Goal: Contribute content

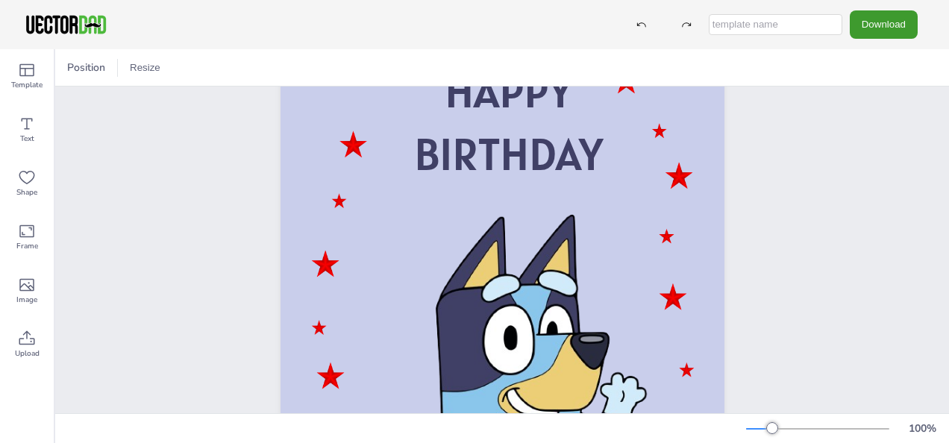
scroll to position [175, 0]
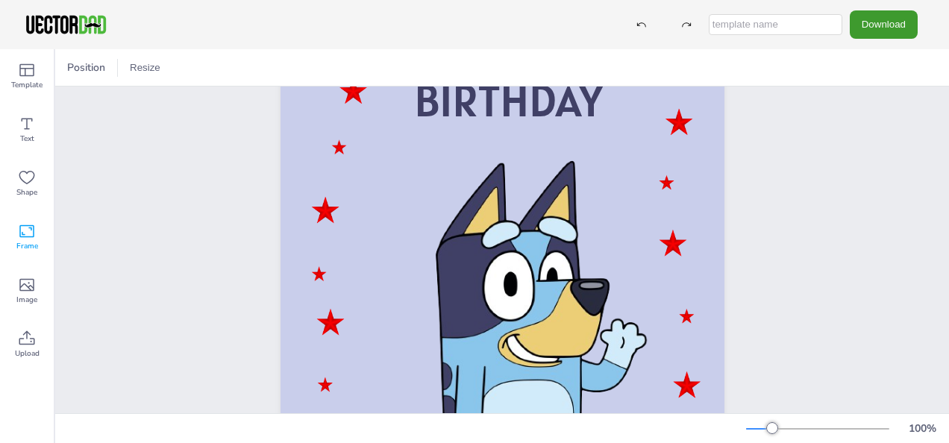
click at [25, 239] on icon at bounding box center [27, 231] width 18 height 18
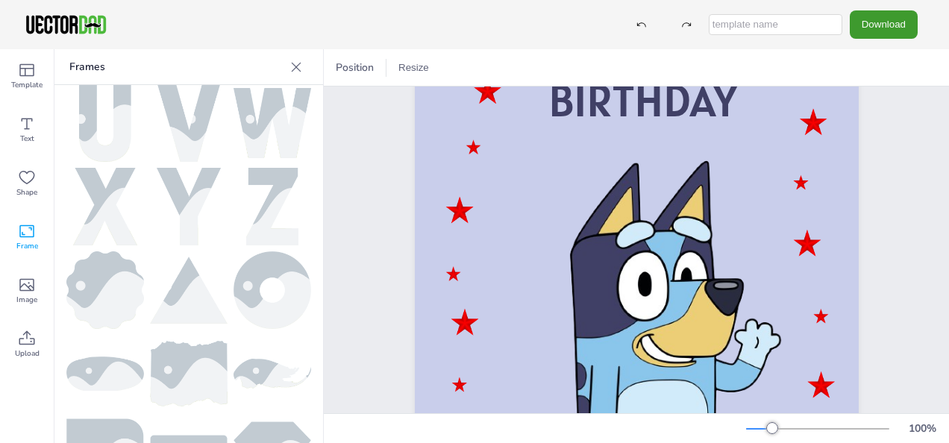
scroll to position [776, 0]
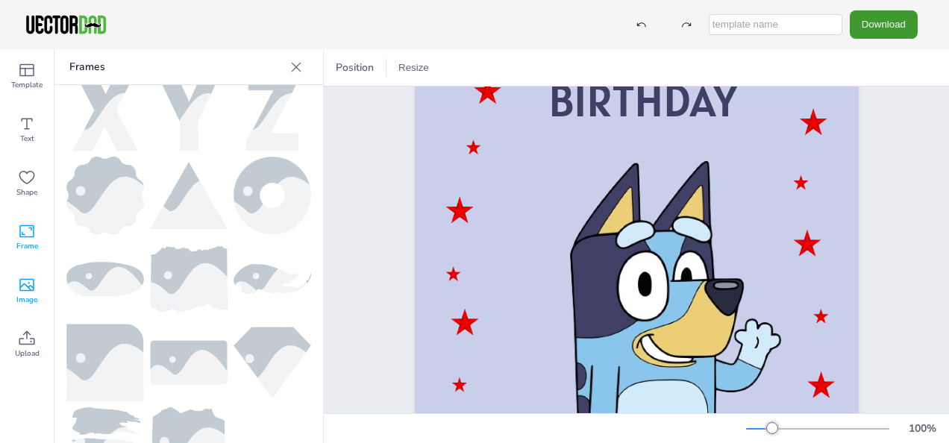
click at [25, 283] on icon at bounding box center [26, 285] width 15 height 13
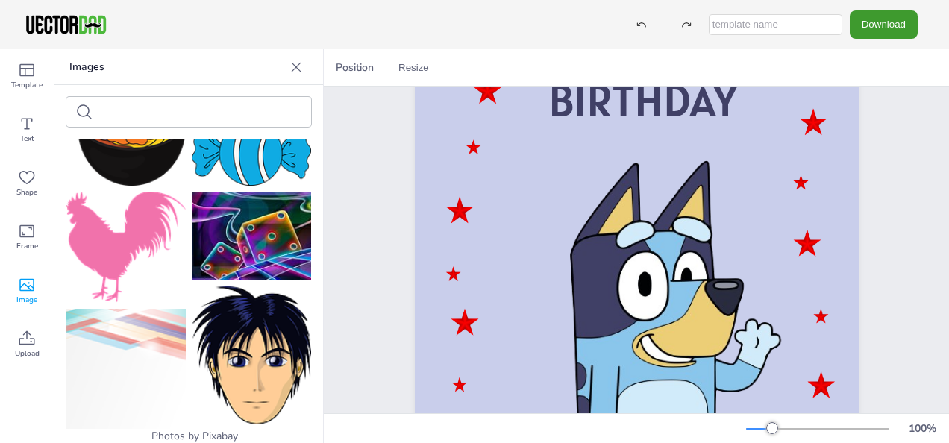
scroll to position [111, 0]
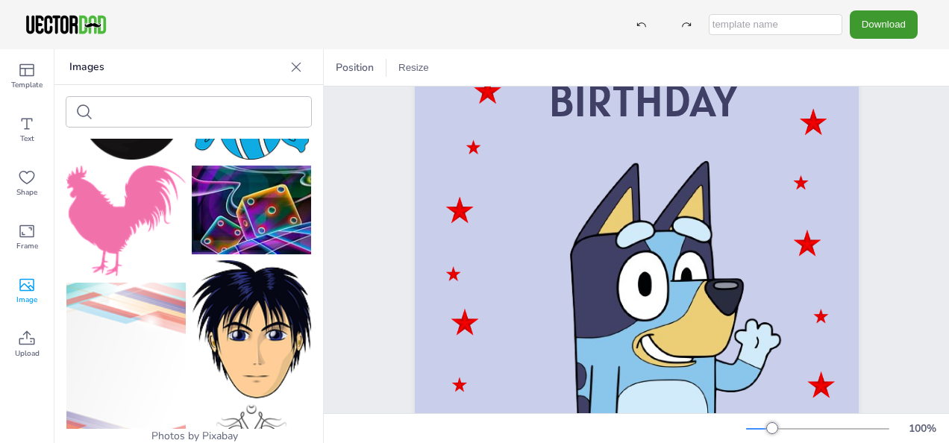
click at [20, 349] on span "Upload" at bounding box center [27, 354] width 25 height 12
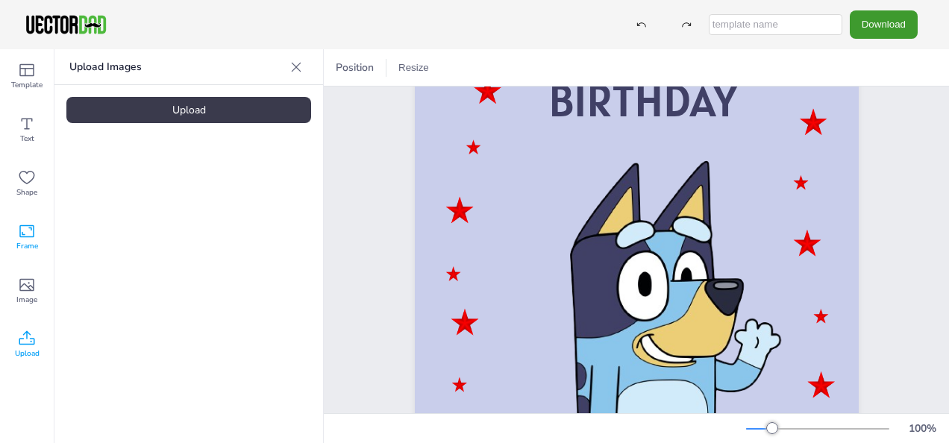
click at [24, 239] on icon at bounding box center [27, 231] width 18 height 18
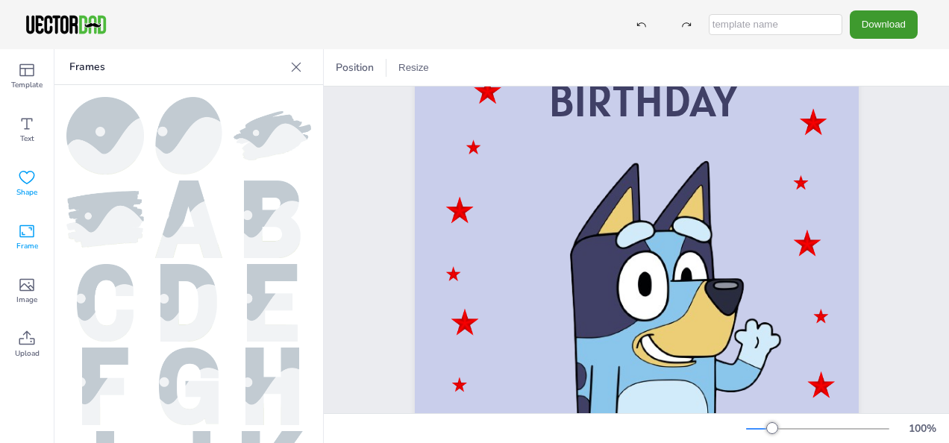
click at [27, 185] on icon at bounding box center [27, 178] width 18 height 18
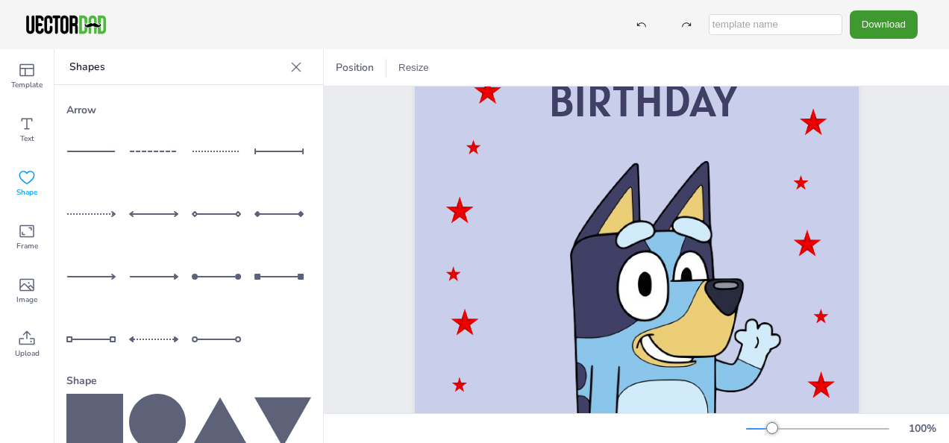
click at [21, 131] on icon at bounding box center [27, 124] width 18 height 18
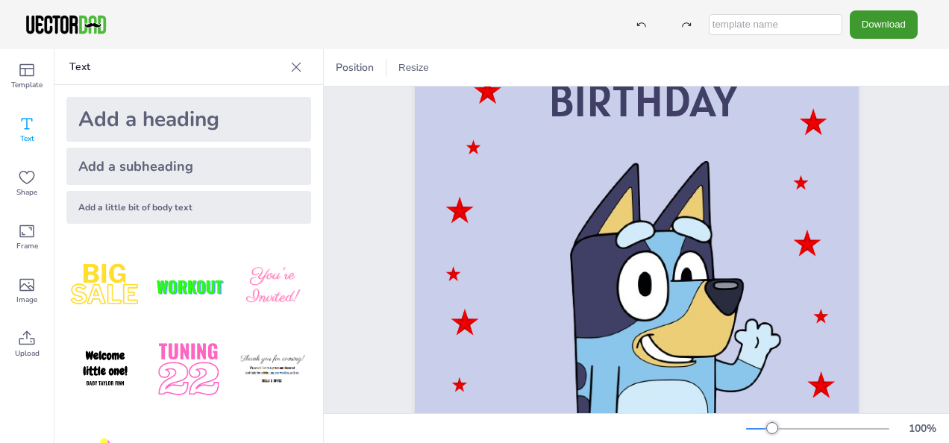
click at [101, 176] on div "Add a subheading" at bounding box center [188, 166] width 245 height 37
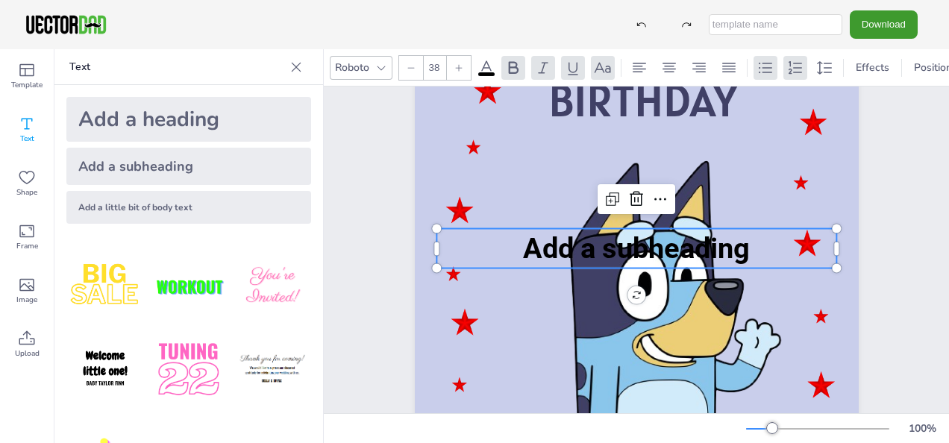
click at [113, 119] on div "Add a heading" at bounding box center [188, 119] width 245 height 45
type input "--"
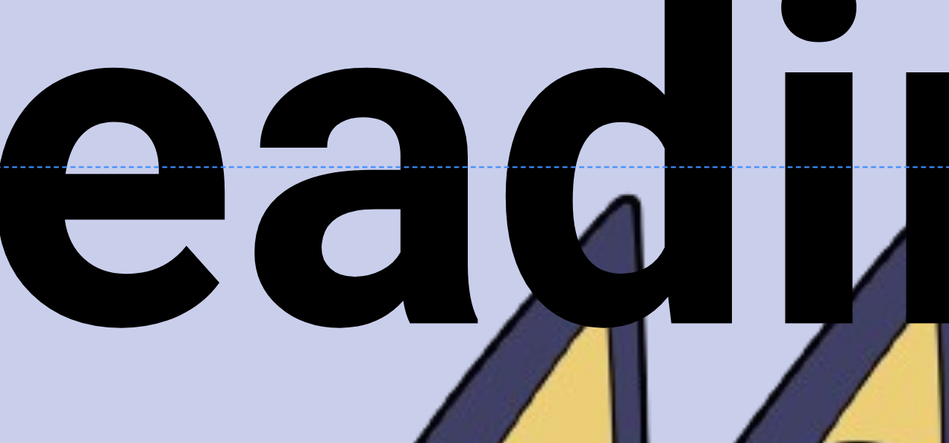
scroll to position [173, 0]
